Goal: Transaction & Acquisition: Purchase product/service

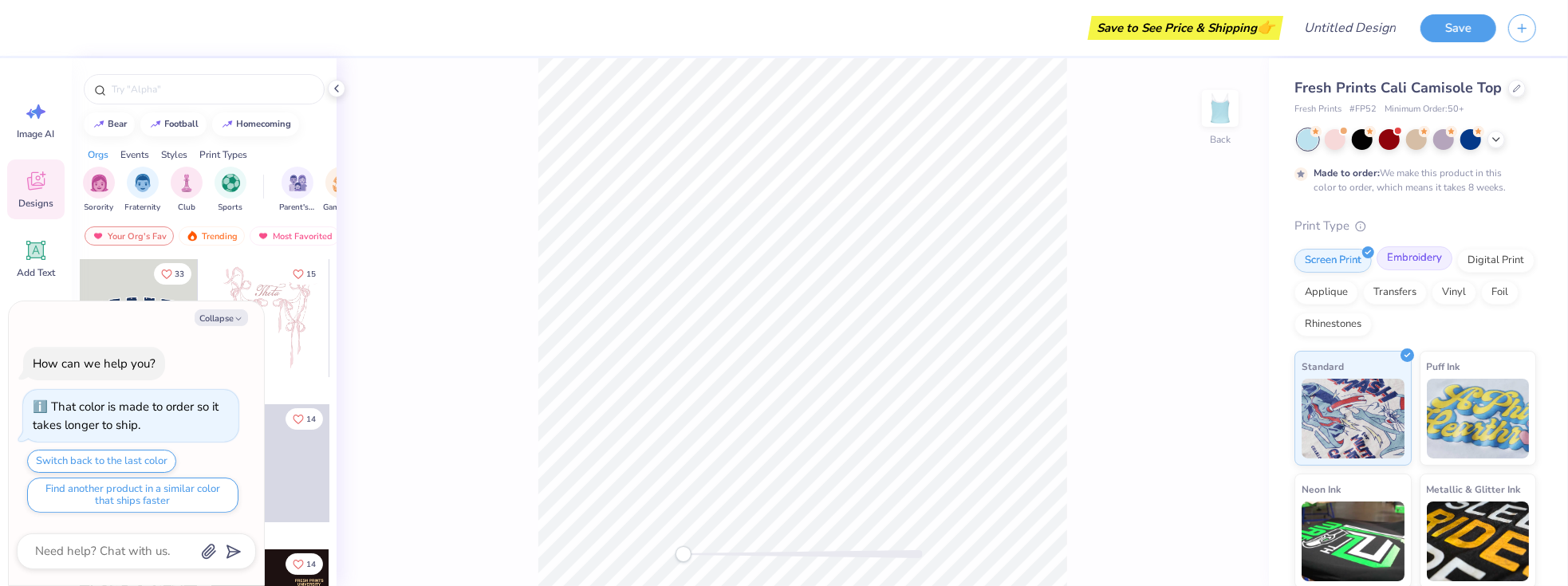
click at [1414, 269] on div "Embroidery" at bounding box center [1415, 258] width 76 height 24
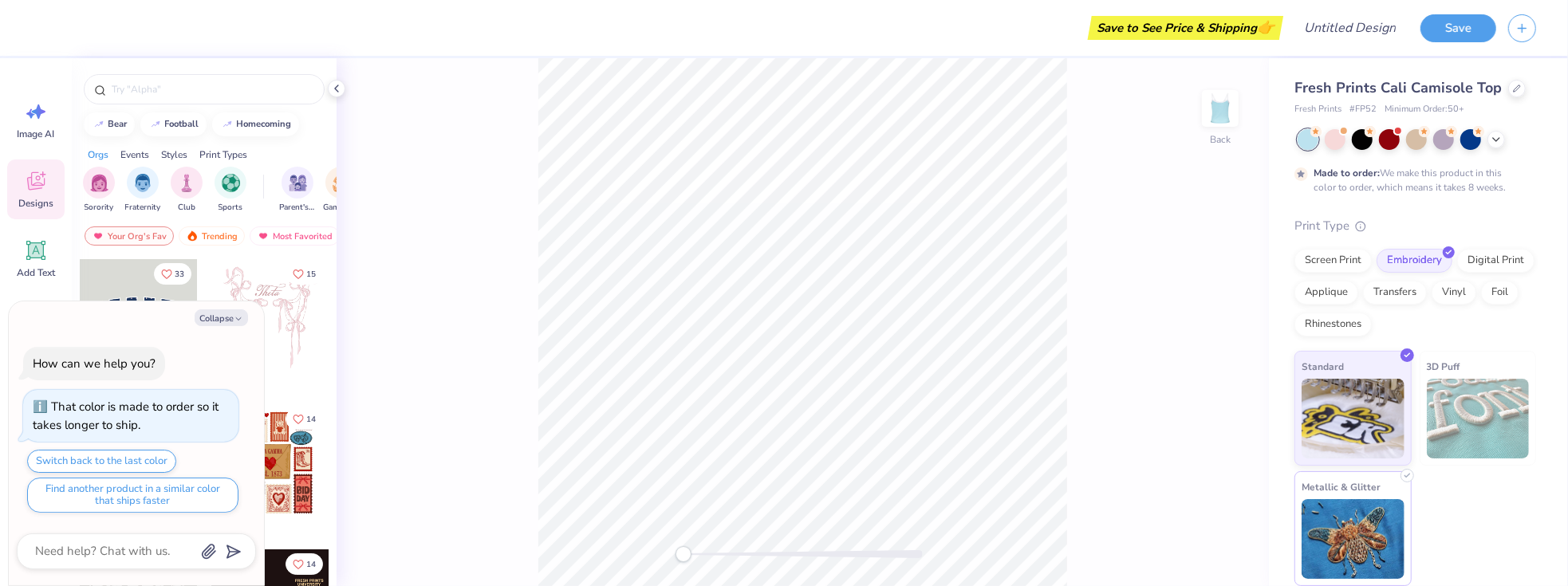
scroll to position [2, 0]
click at [1342, 515] on img at bounding box center [1353, 537] width 103 height 80
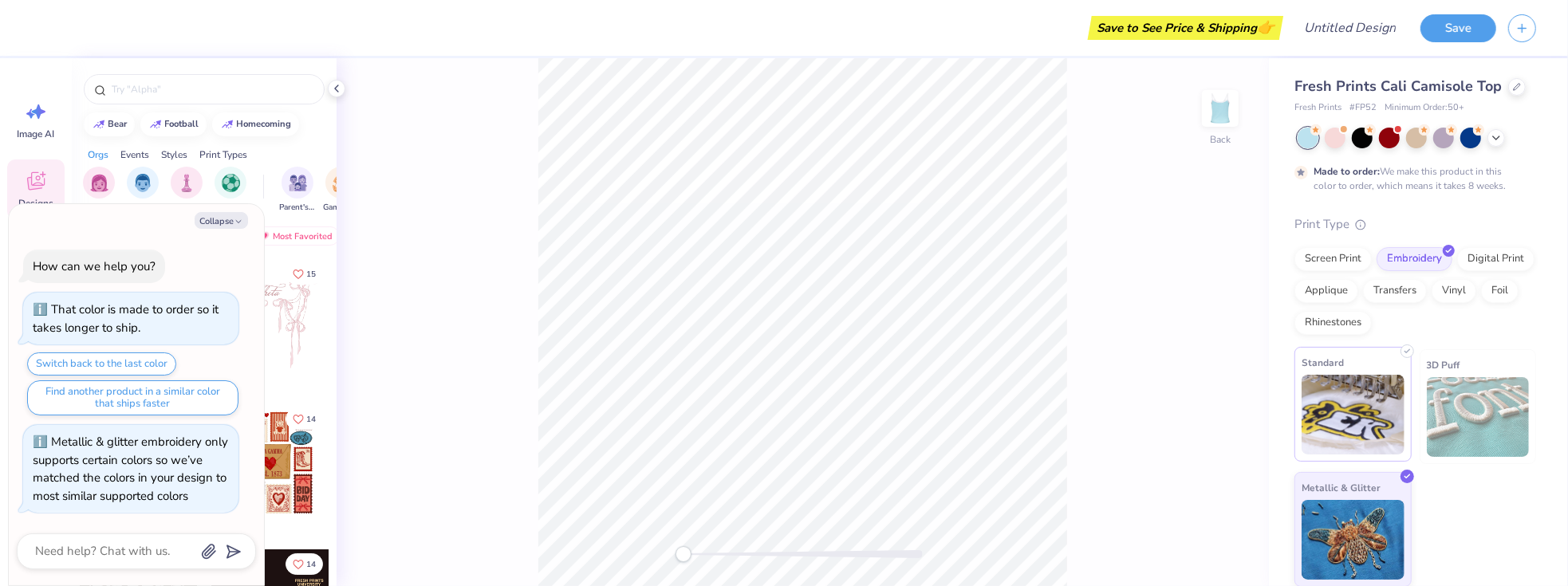
click at [1350, 427] on img at bounding box center [1353, 414] width 103 height 80
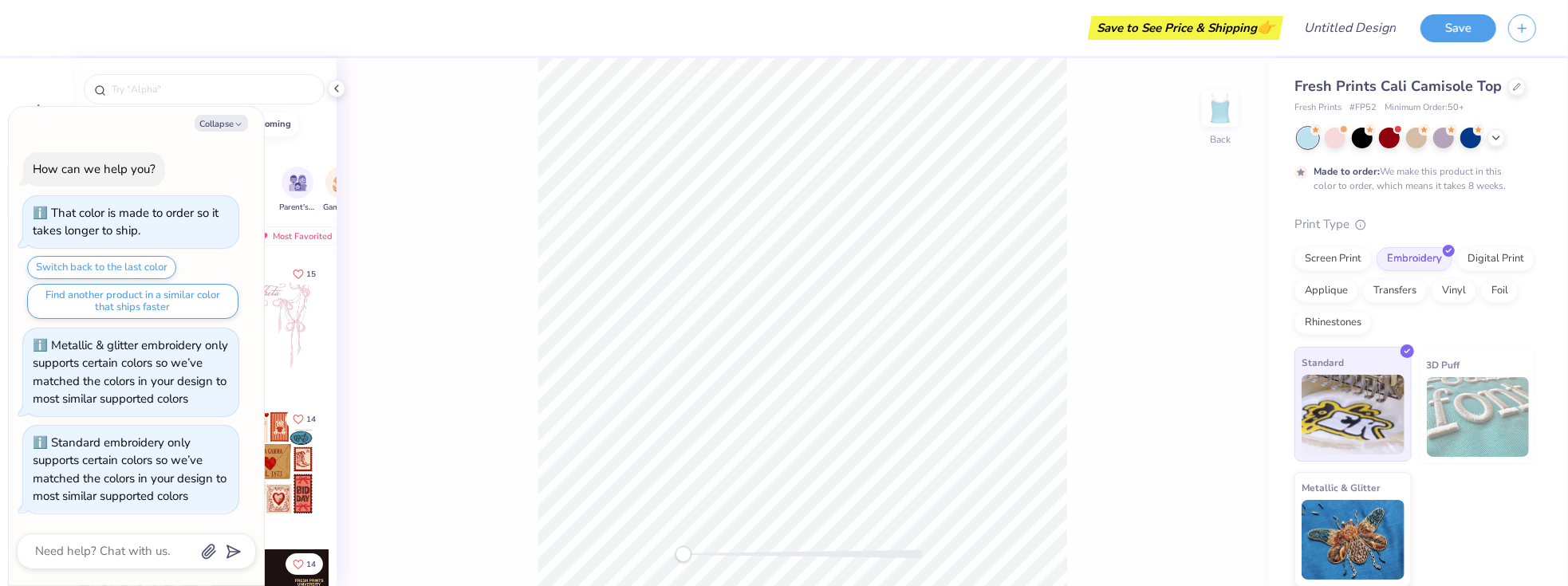
scroll to position [16, 0]
click at [337, 94] on icon at bounding box center [336, 88] width 13 height 13
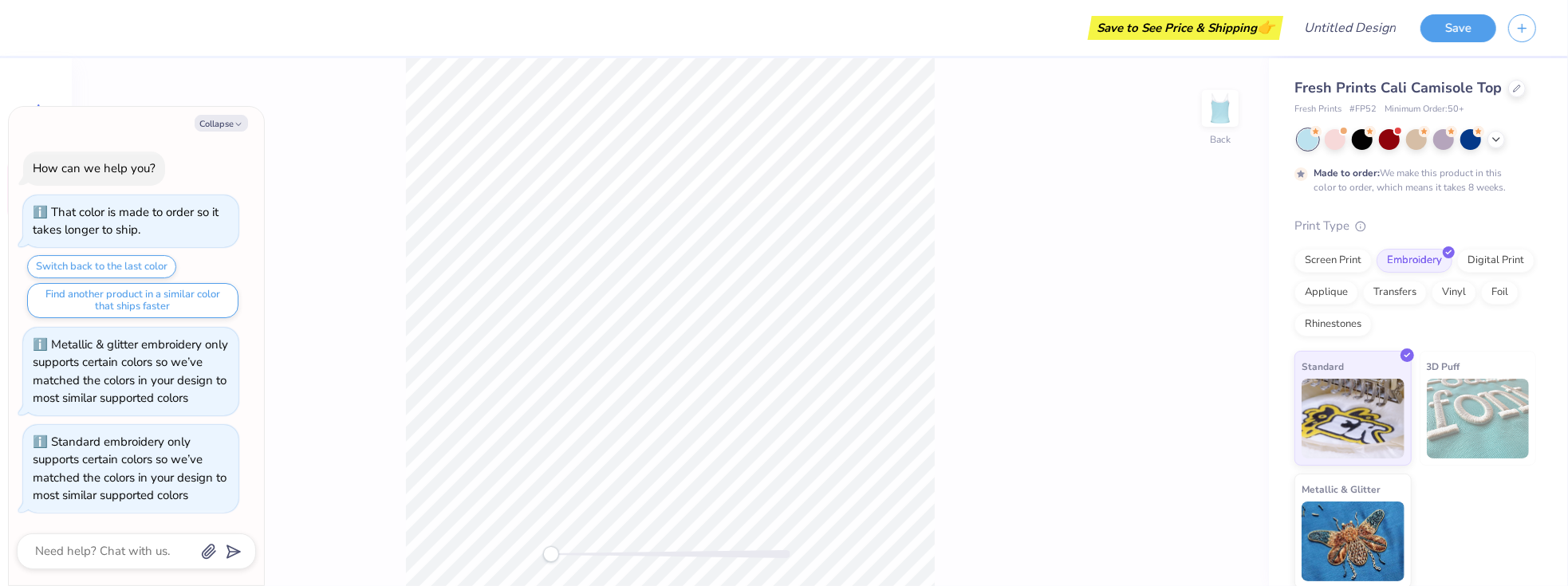
scroll to position [114, 0]
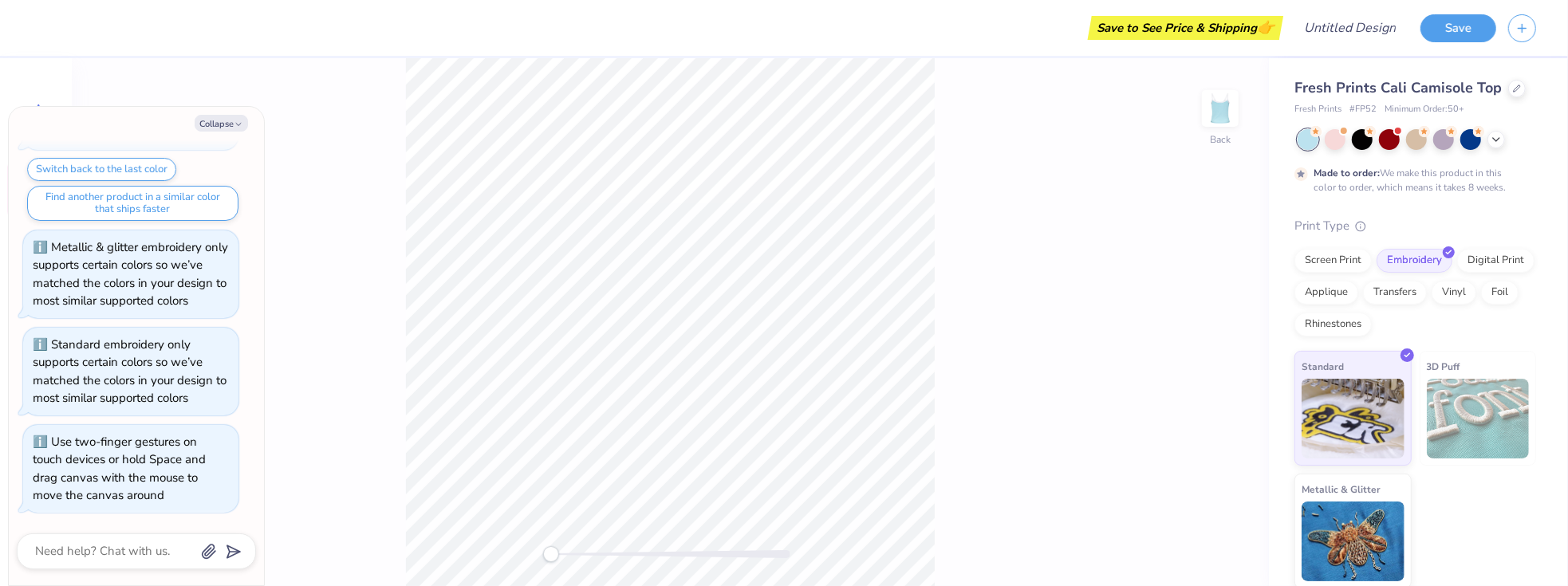
drag, startPoint x: 549, startPoint y: 555, endPoint x: 375, endPoint y: 489, distance: 186.1
click at [375, 502] on div "Back" at bounding box center [670, 322] width 1197 height 528
click at [185, 550] on textarea at bounding box center [114, 551] width 162 height 21
click at [1377, 431] on img at bounding box center [1353, 416] width 103 height 80
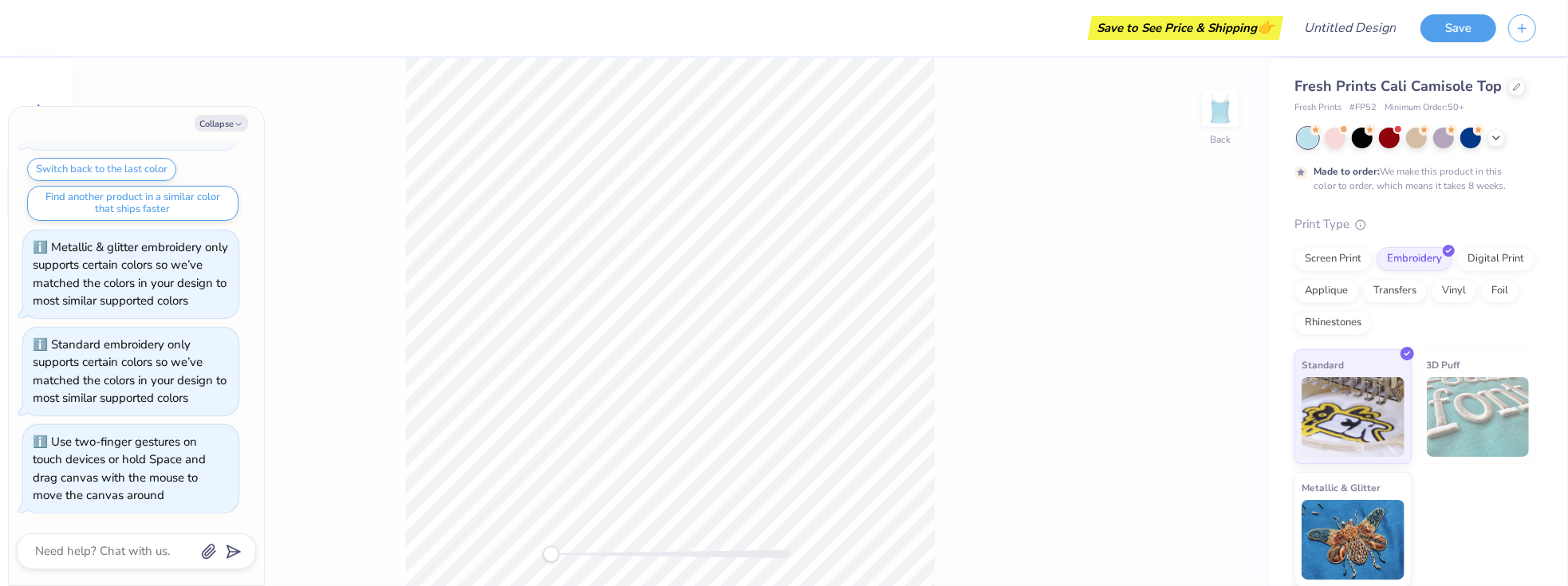
scroll to position [2, 0]
click at [1400, 180] on div "Made to order: We make this product in this color to order, which means it take…" at bounding box center [1412, 179] width 196 height 29
click at [1491, 136] on icon at bounding box center [1495, 136] width 13 height 13
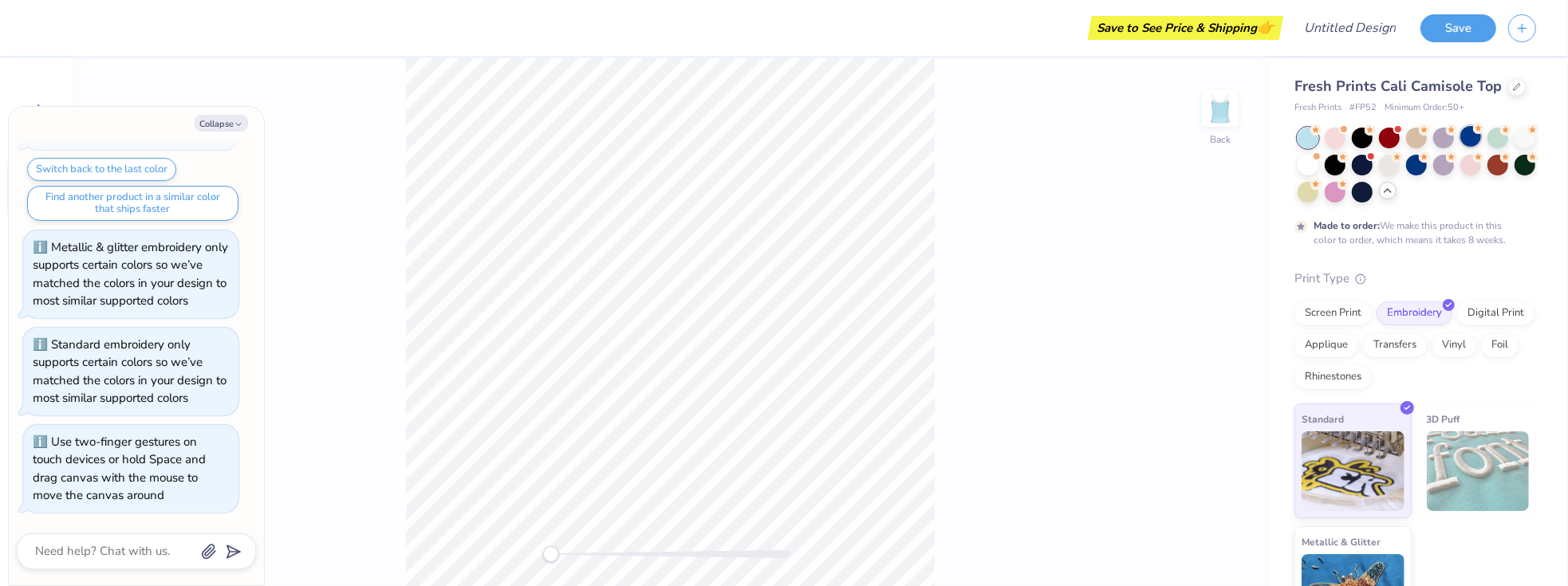
click at [1472, 136] on div at bounding box center [1470, 136] width 20 height 20
click at [1426, 162] on div at bounding box center [1416, 163] width 20 height 20
click at [1426, 163] on div at bounding box center [1416, 163] width 20 height 20
click at [1515, 174] on div at bounding box center [1524, 163] width 20 height 20
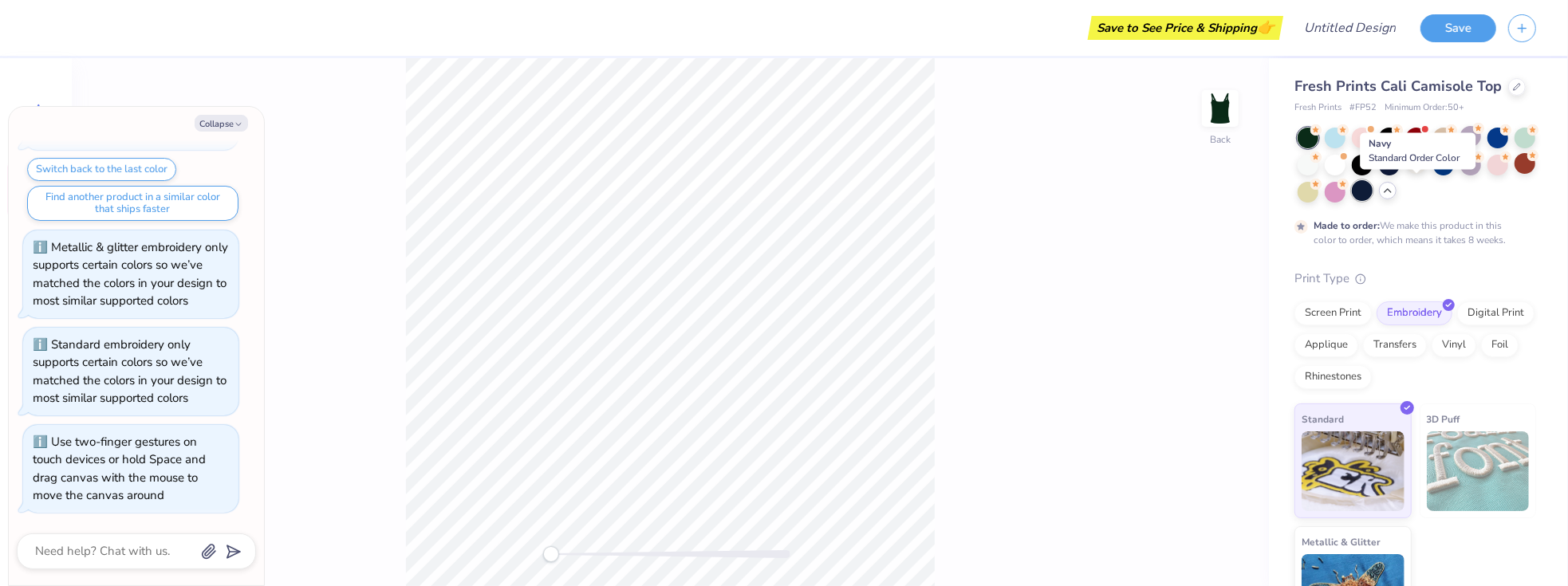
click at [1373, 189] on div at bounding box center [1361, 190] width 20 height 20
type textarea "x"
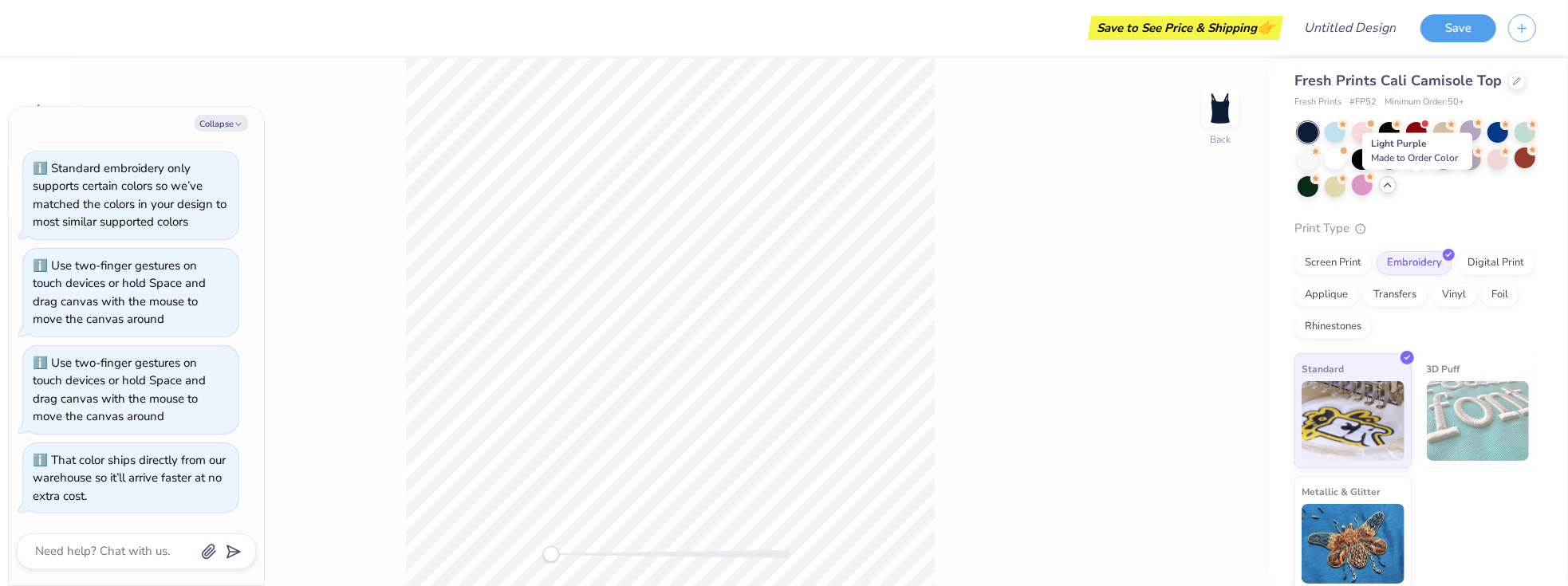
scroll to position [11, 0]
